Goal: Task Accomplishment & Management: Use online tool/utility

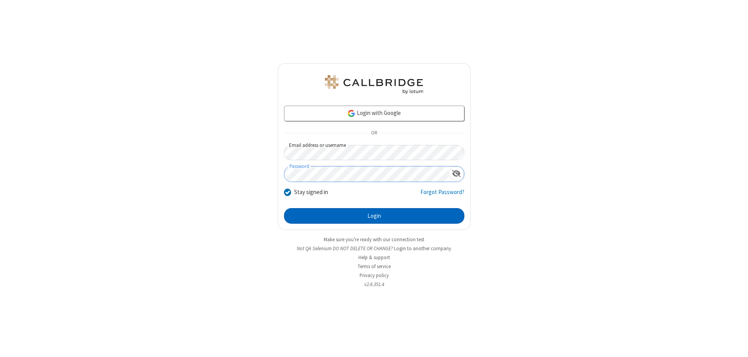
click at [374, 216] on button "Login" at bounding box center [374, 216] width 180 height 16
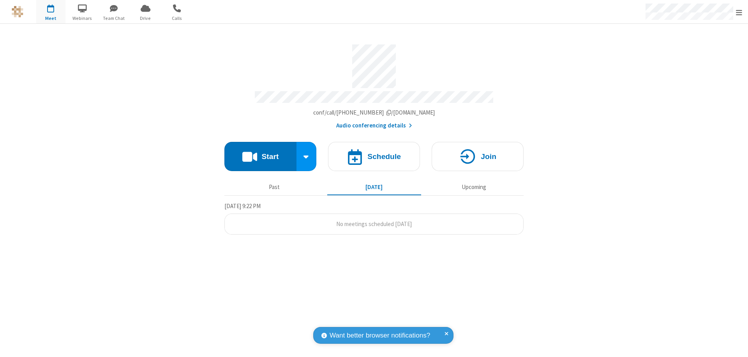
click at [260, 153] on button "Start" at bounding box center [260, 156] width 72 height 29
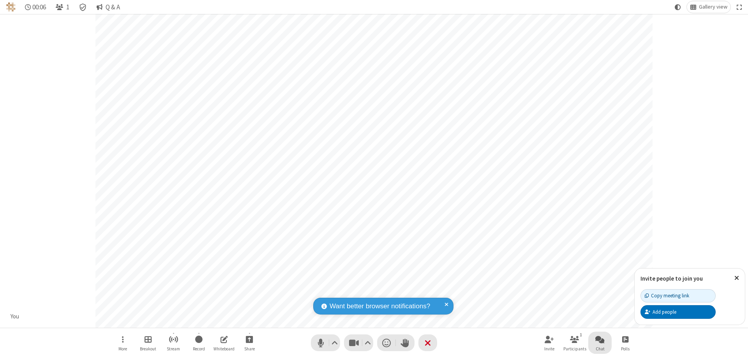
click at [600, 339] on span "Open chat" at bounding box center [599, 339] width 9 height 10
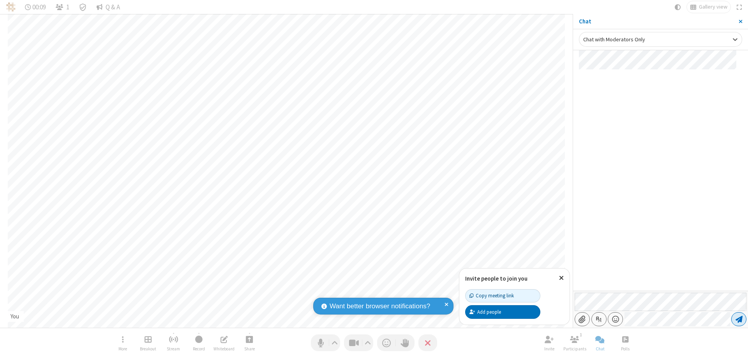
click at [739, 319] on span "Send message" at bounding box center [739, 319] width 7 height 8
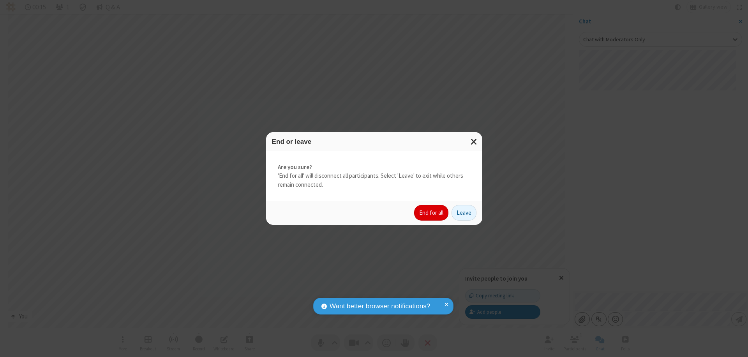
click at [432, 213] on button "End for all" at bounding box center [431, 213] width 34 height 16
